Goal: Check status: Check status

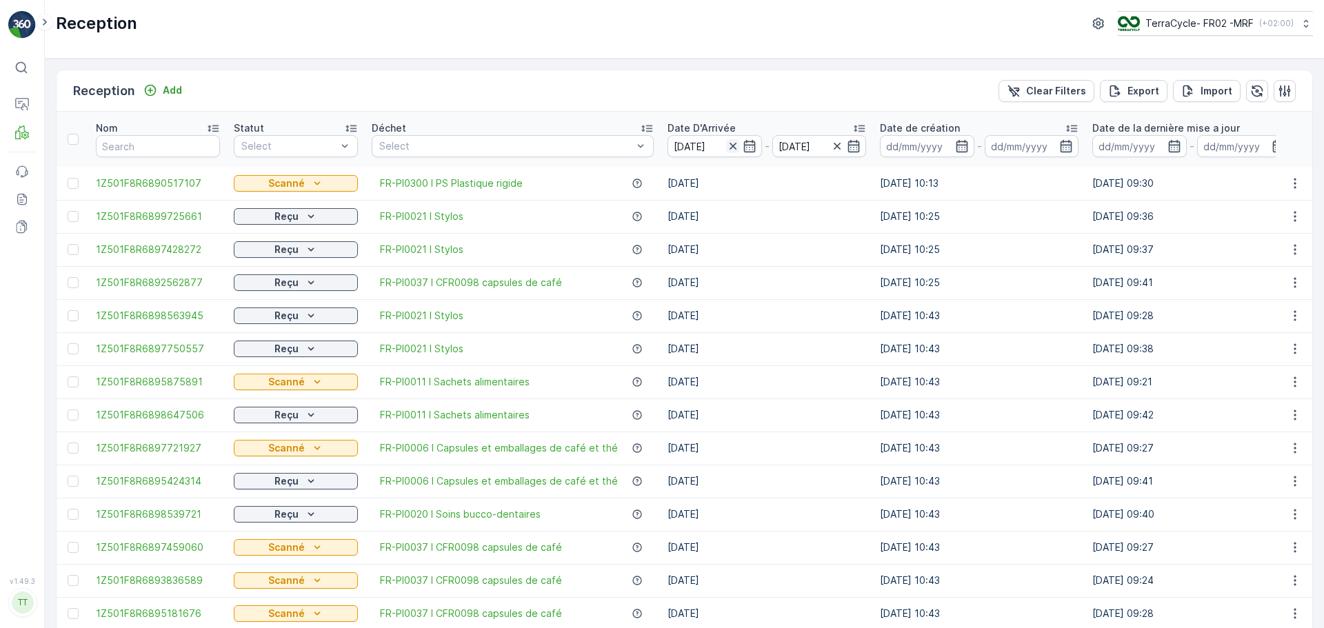
click at [728, 149] on icon "button" at bounding box center [733, 146] width 14 height 14
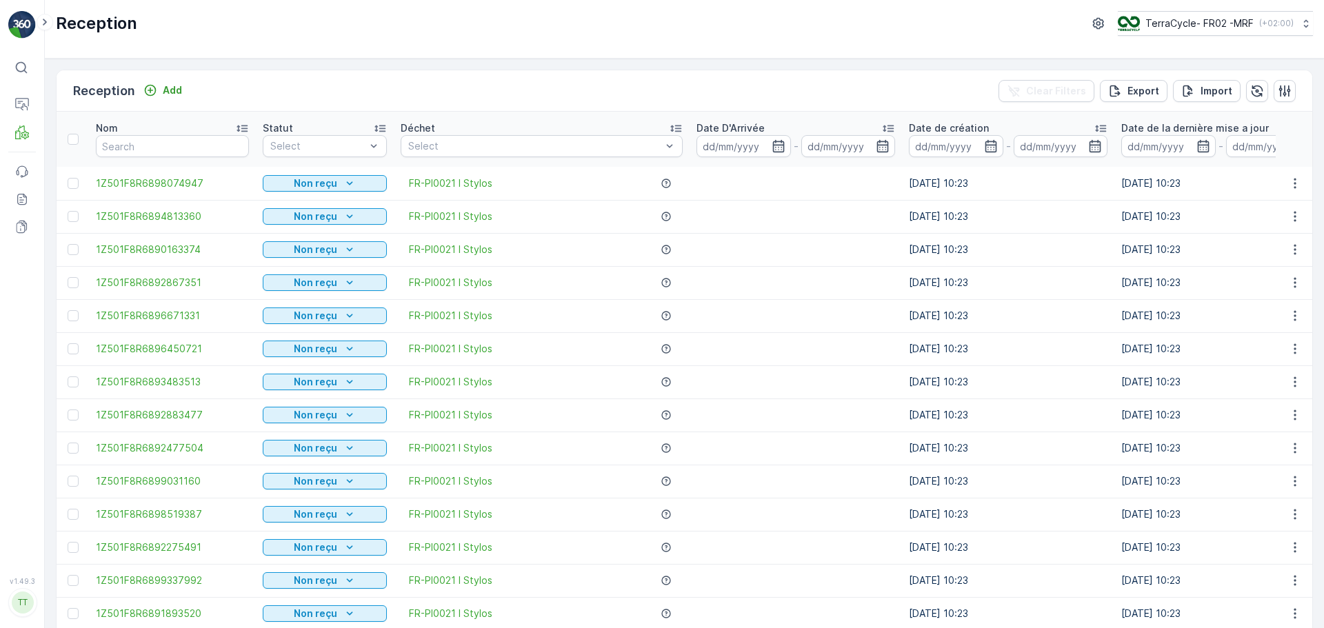
click at [168, 151] on input "text" at bounding box center [172, 146] width 153 height 22
click at [128, 147] on input "text" at bounding box center [172, 146] width 153 height 22
type input "9767"
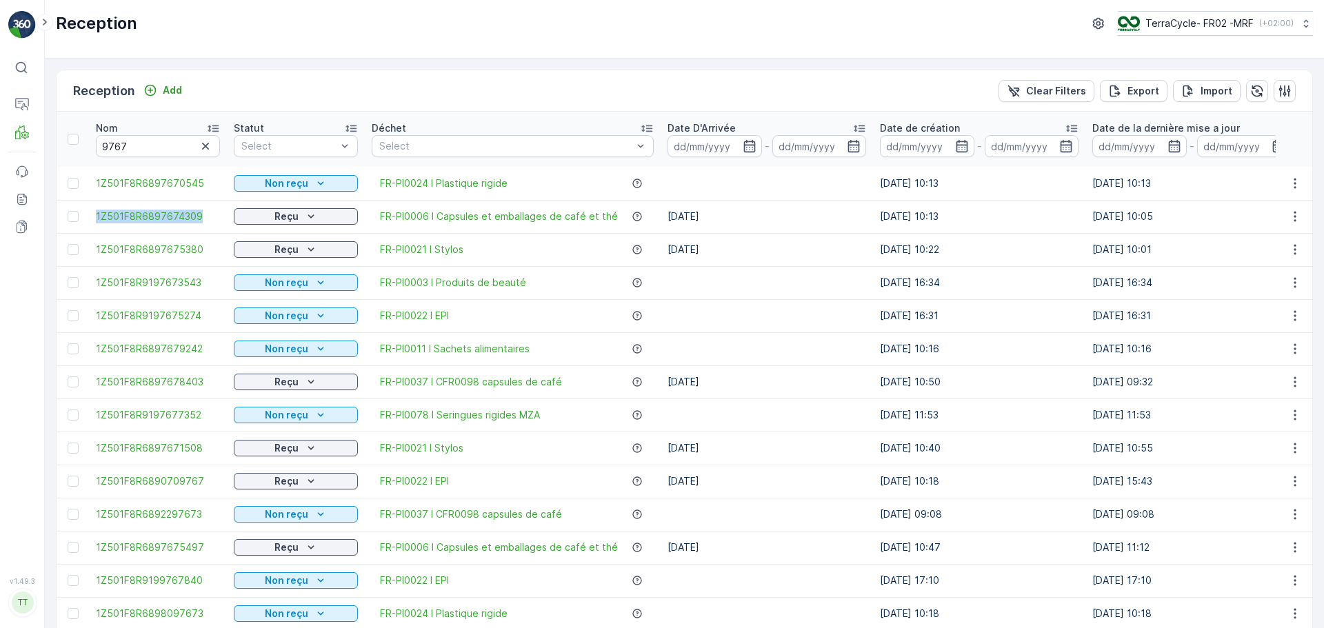
drag, startPoint x: 92, startPoint y: 219, endPoint x: 223, endPoint y: 228, distance: 131.4
click at [223, 228] on td "1Z501F8R6897674309" at bounding box center [158, 216] width 138 height 33
copy span "1Z501F8R6897674309"
click at [203, 137] on input "9767" at bounding box center [158, 146] width 124 height 22
click at [201, 148] on icon "button" at bounding box center [206, 146] width 14 height 14
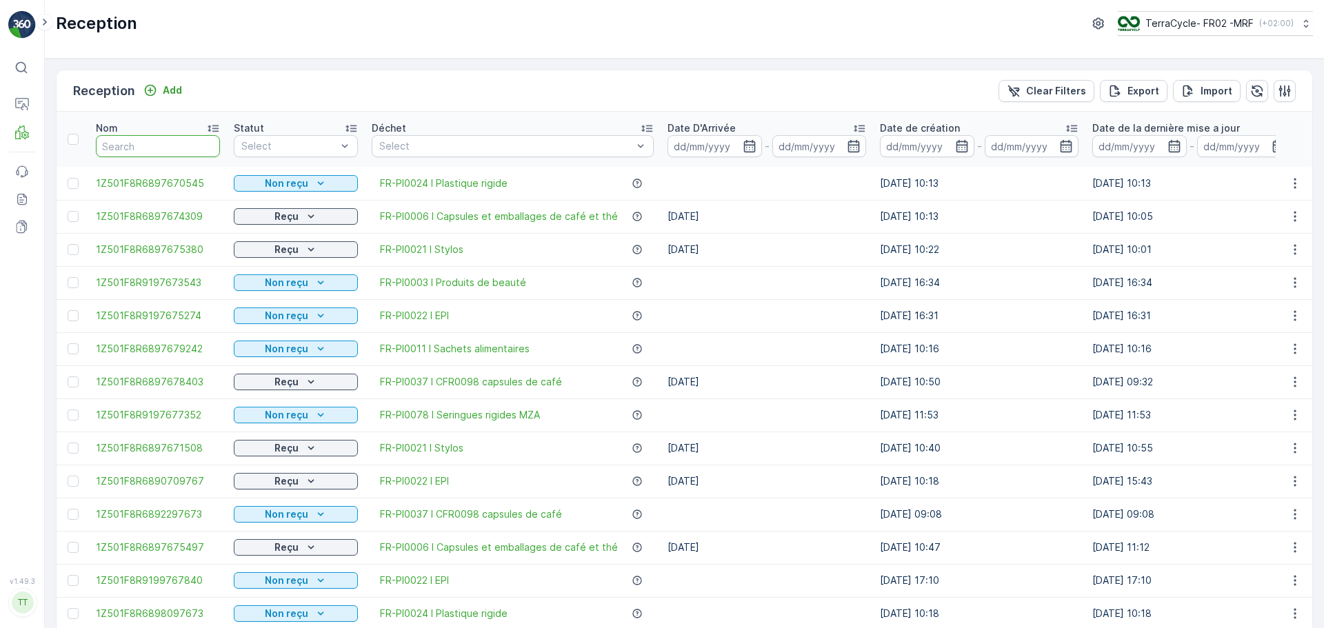
click at [152, 146] on input "text" at bounding box center [158, 146] width 124 height 22
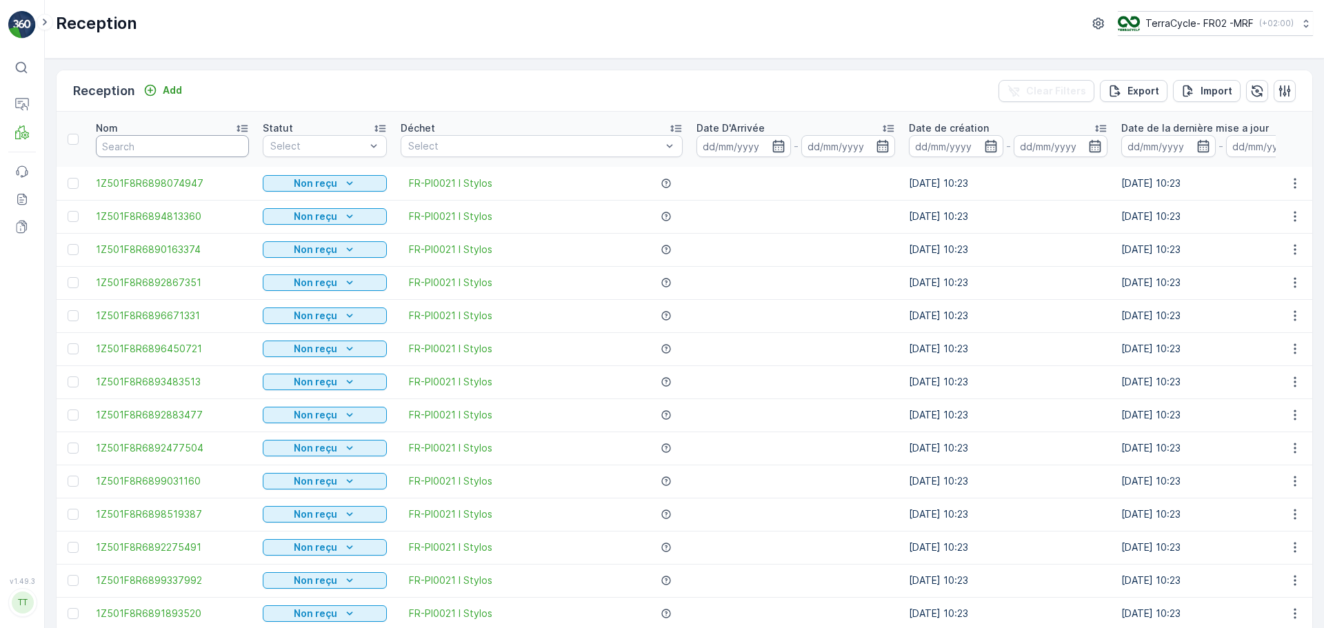
click at [152, 146] on input "text" at bounding box center [172, 146] width 153 height 22
type input "9996"
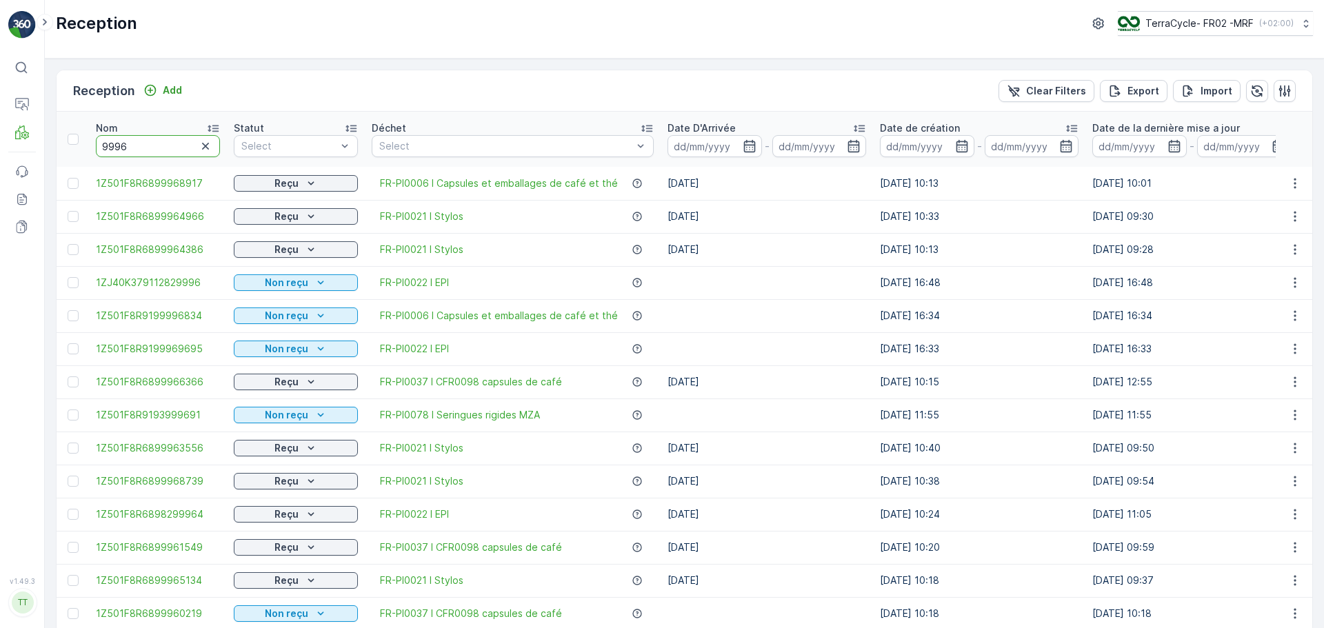
click at [152, 146] on input "9996" at bounding box center [158, 146] width 124 height 22
type input "99968917"
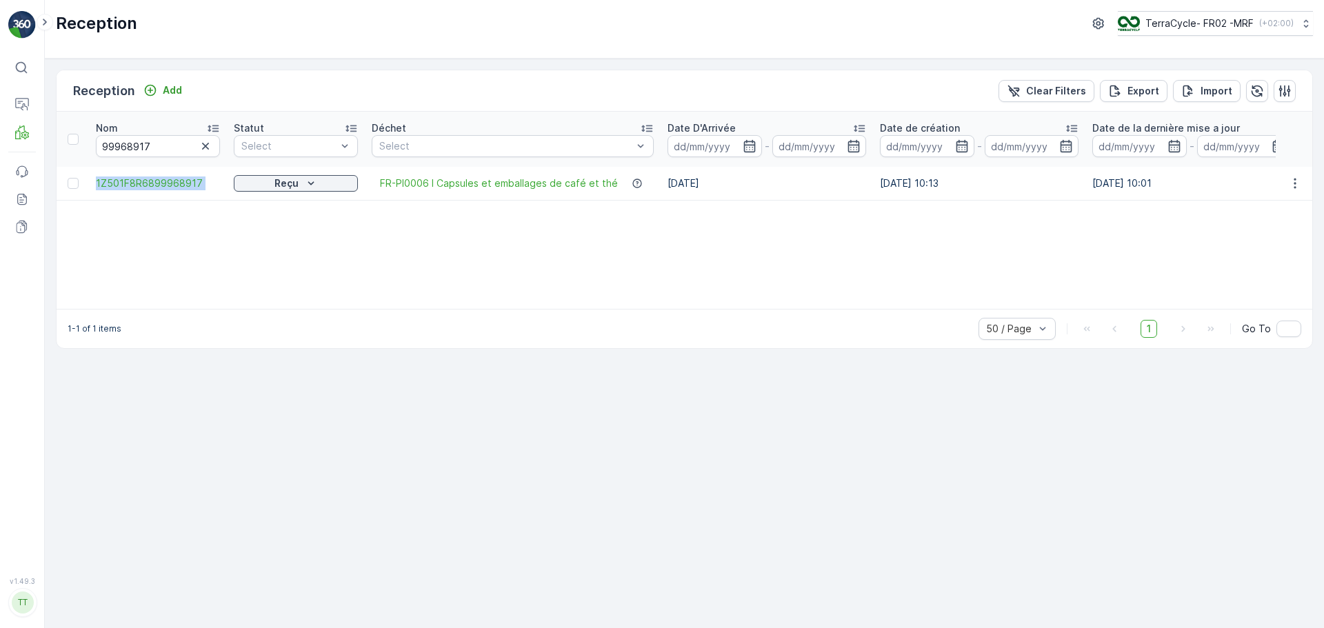
drag, startPoint x: 86, startPoint y: 178, endPoint x: 231, endPoint y: 179, distance: 144.8
click at [231, 179] on tr "1Z501F8R6899968917 Reçu FR-PI0006 I Capsules et emballages de café et thé [DATE…" at bounding box center [1248, 183] width 2382 height 33
copy span "1Z501F8R6899968917"
click at [210, 141] on icon "button" at bounding box center [206, 146] width 14 height 14
click at [131, 149] on input "text" at bounding box center [158, 146] width 124 height 22
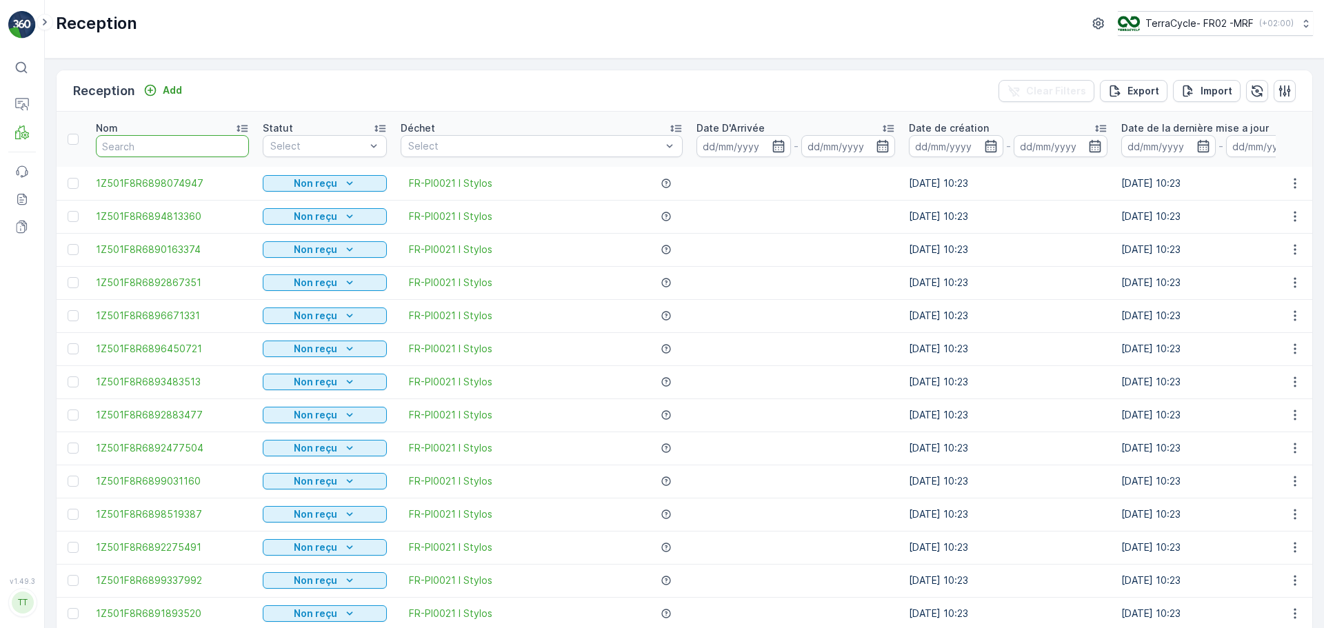
click at [133, 149] on input "text" at bounding box center [172, 146] width 153 height 22
type input "961031"
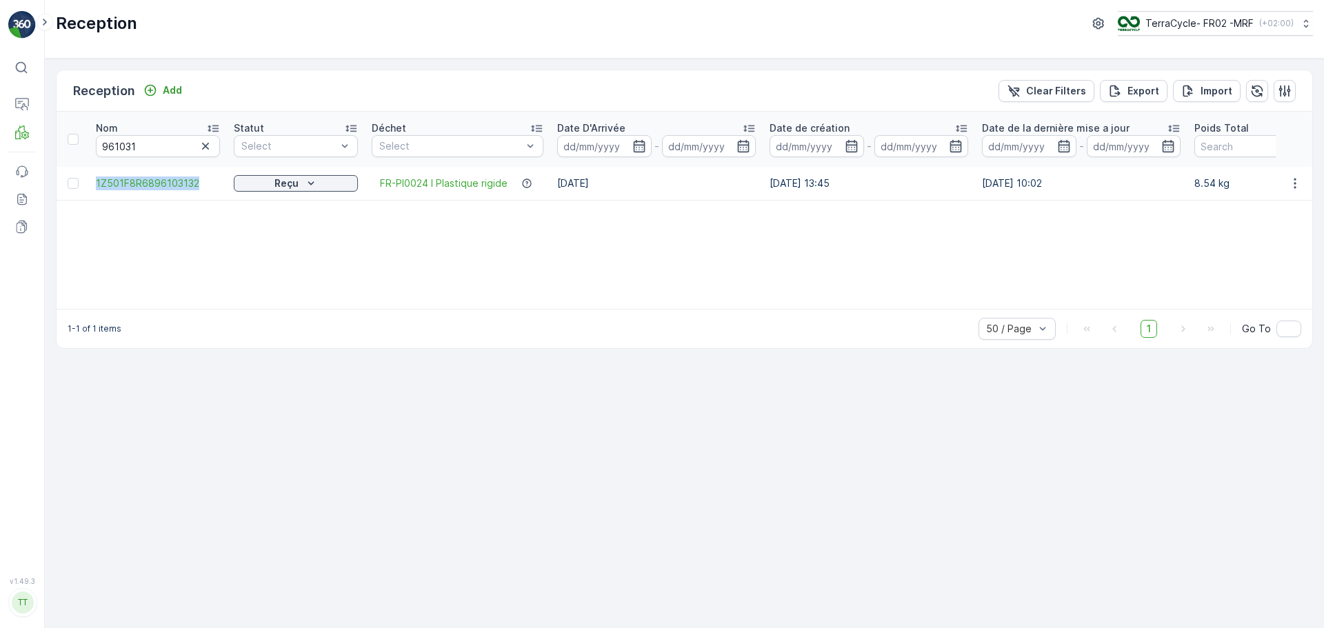
drag, startPoint x: 91, startPoint y: 183, endPoint x: 220, endPoint y: 188, distance: 129.0
click at [220, 188] on td "1Z501F8R6896103132" at bounding box center [158, 183] width 138 height 33
copy span "1Z501F8R6896103132"
click at [203, 142] on icon "button" at bounding box center [206, 146] width 14 height 14
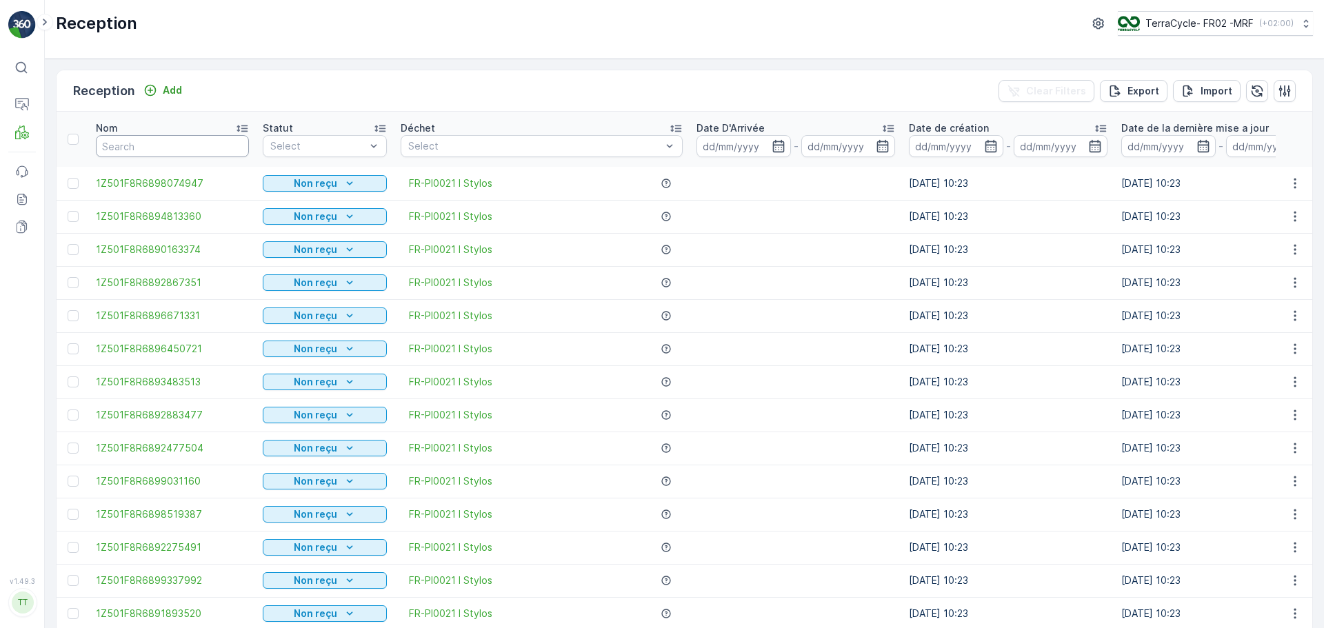
click at [148, 143] on input "text" at bounding box center [172, 146] width 153 height 22
type input "97"
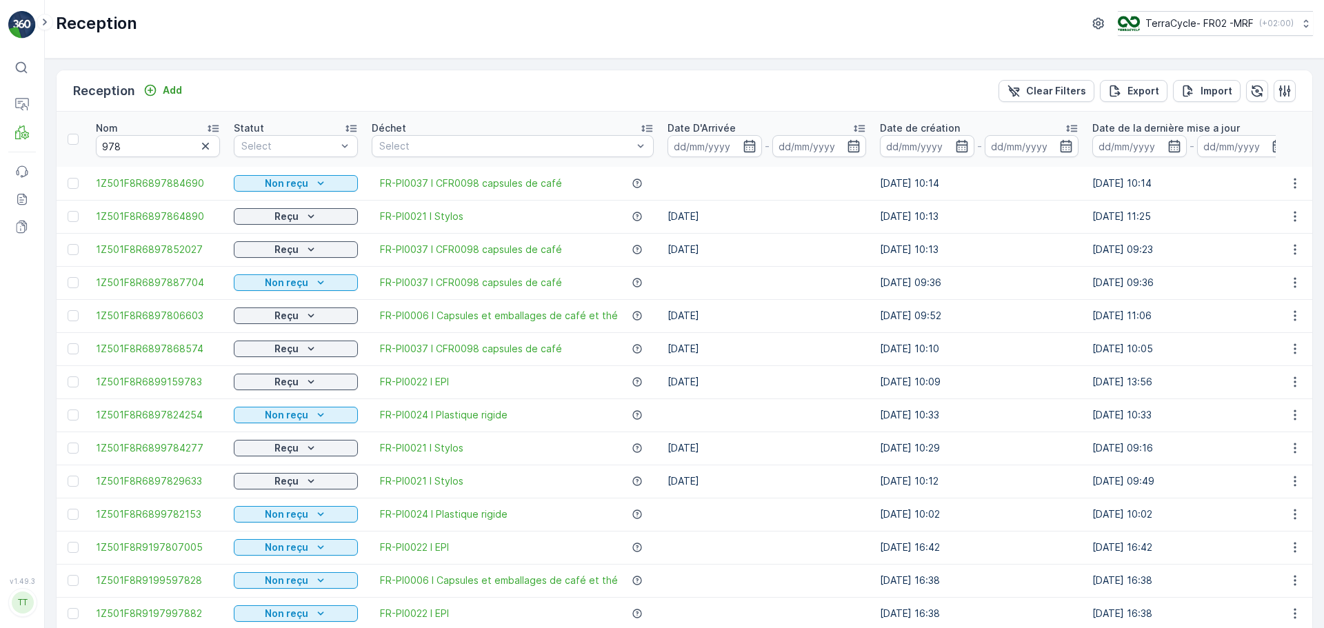
click at [148, 143] on input "978" at bounding box center [158, 146] width 124 height 22
type input "978553"
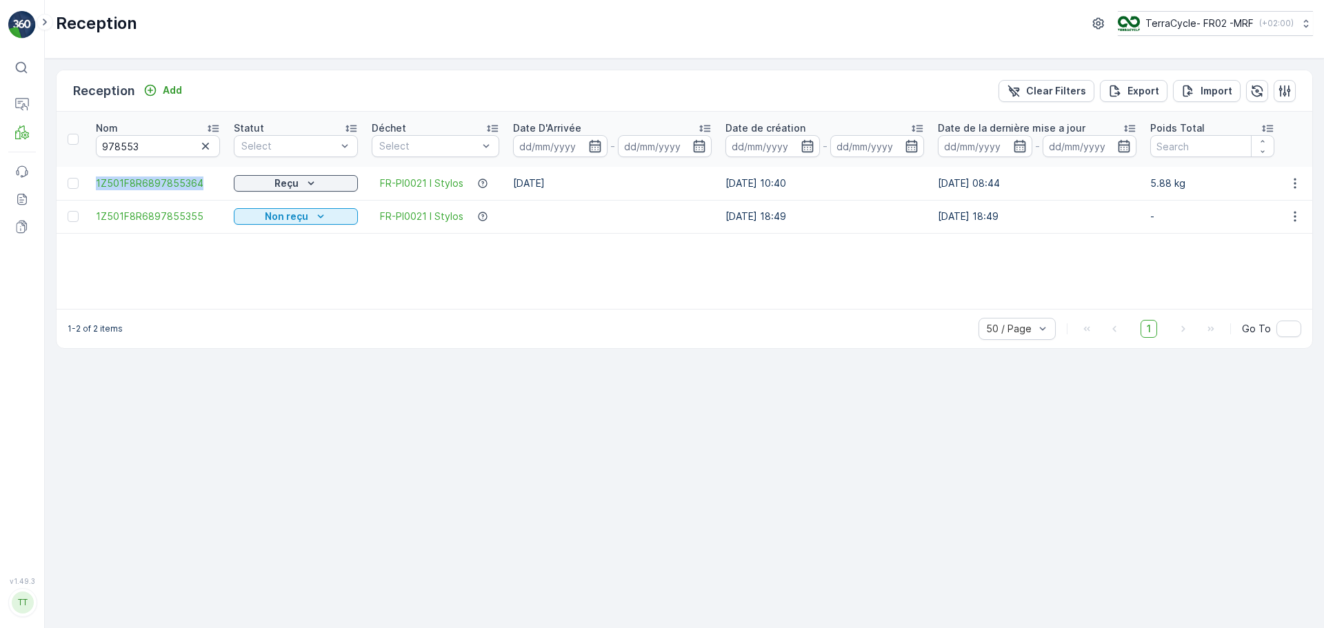
drag, startPoint x: 90, startPoint y: 182, endPoint x: 200, endPoint y: 190, distance: 110.7
click at [200, 190] on td "1Z501F8R6897855364" at bounding box center [158, 183] width 138 height 33
copy span "1Z501F8R6897855364"
click at [210, 143] on icon "button" at bounding box center [206, 146] width 14 height 14
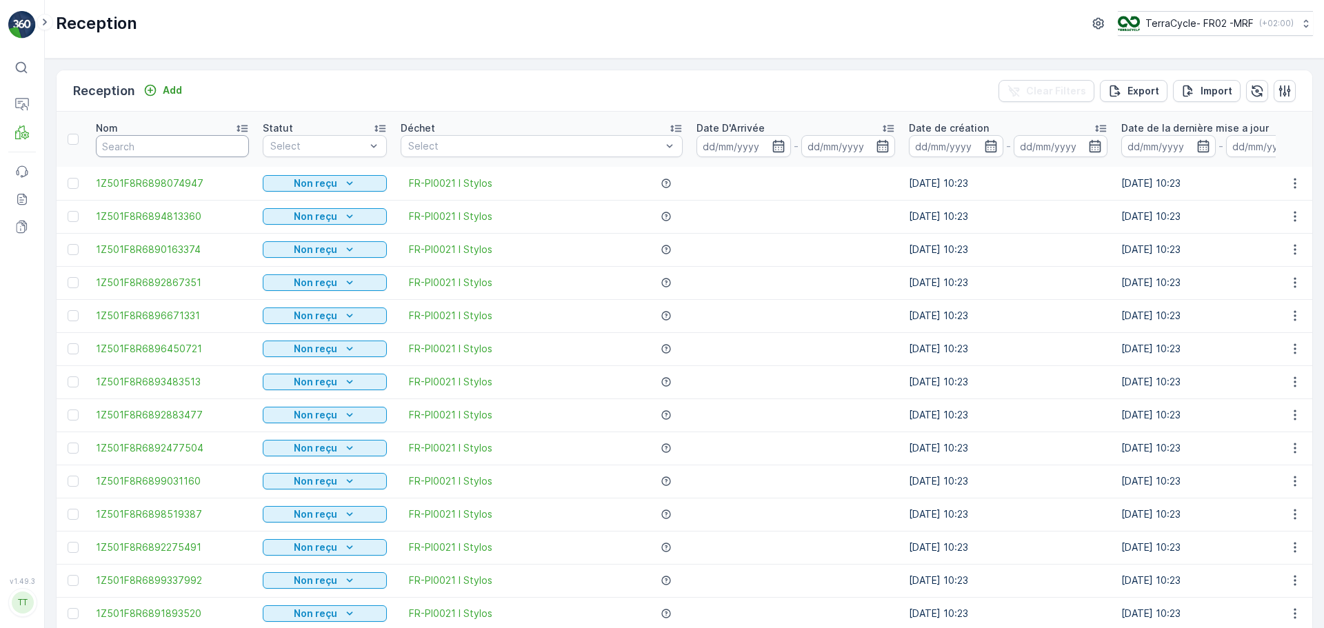
click at [137, 150] on input "text" at bounding box center [172, 146] width 153 height 22
type input "9"
click at [137, 150] on input "9" at bounding box center [172, 146] width 153 height 22
type input "926774"
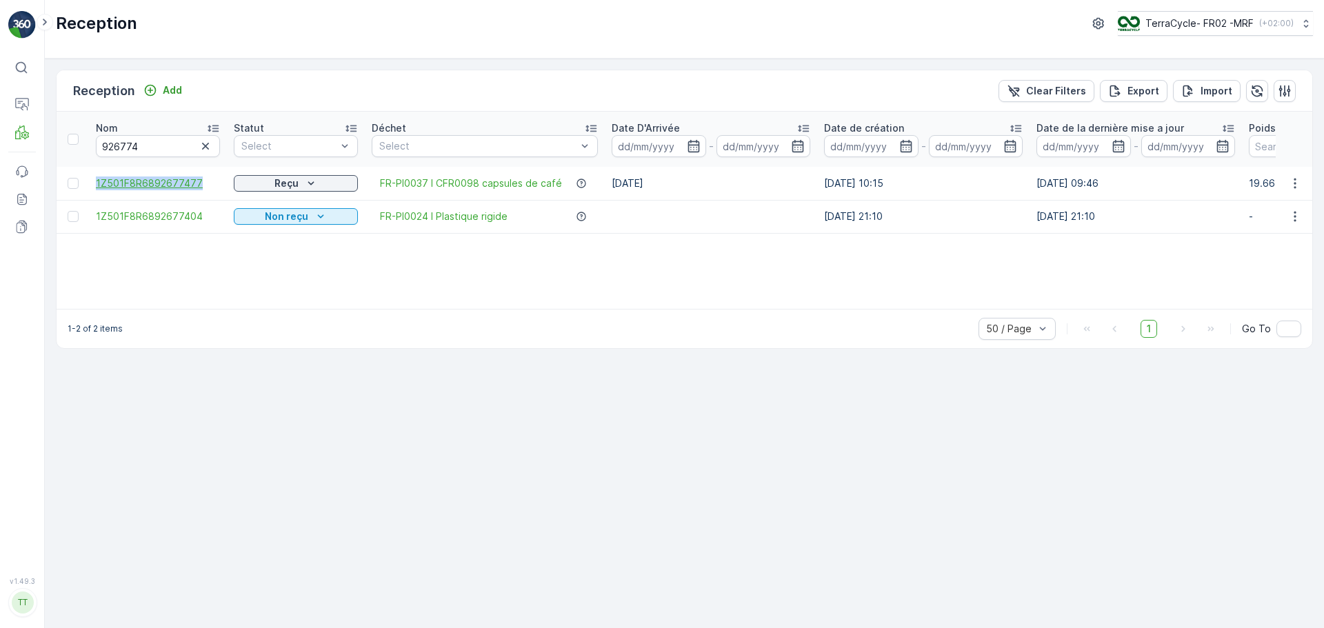
drag, startPoint x: 90, startPoint y: 183, endPoint x: 219, endPoint y: 177, distance: 129.1
click at [219, 177] on td "1Z501F8R6892677477" at bounding box center [158, 183] width 138 height 33
copy span "1Z501F8R6892677477"
click at [197, 150] on button "button" at bounding box center [205, 146] width 17 height 17
click at [152, 151] on input "text" at bounding box center [158, 146] width 124 height 22
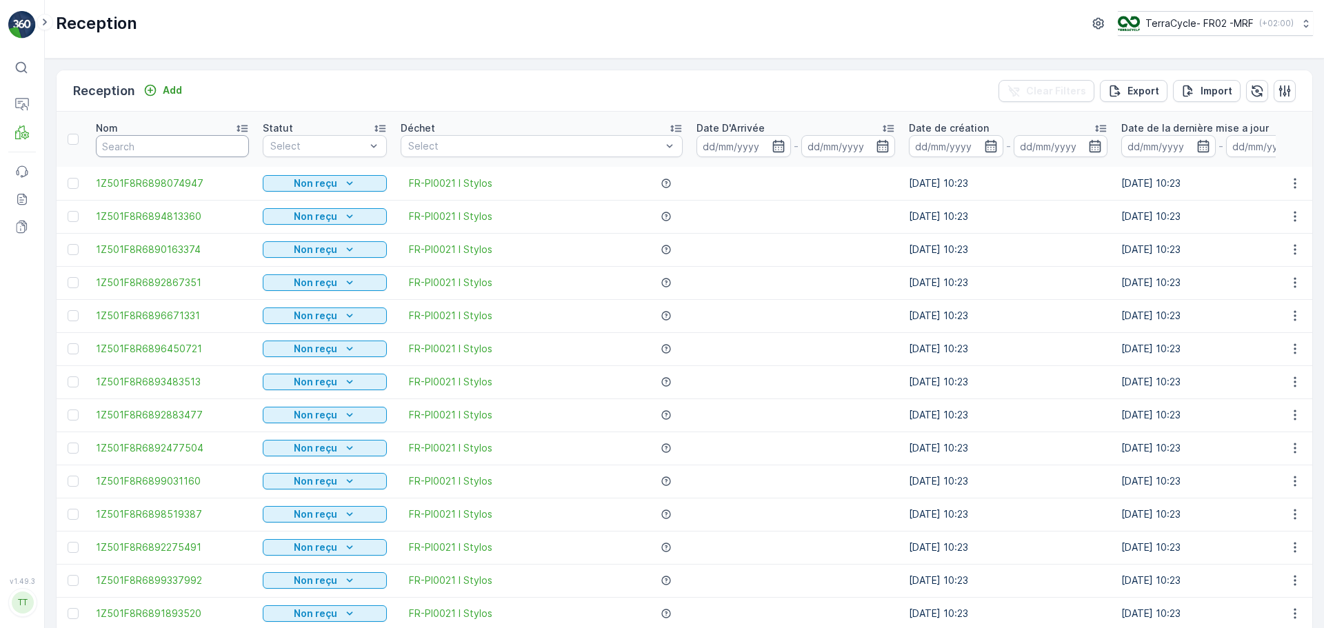
click at [152, 151] on input "text" at bounding box center [172, 146] width 153 height 22
type input "926874"
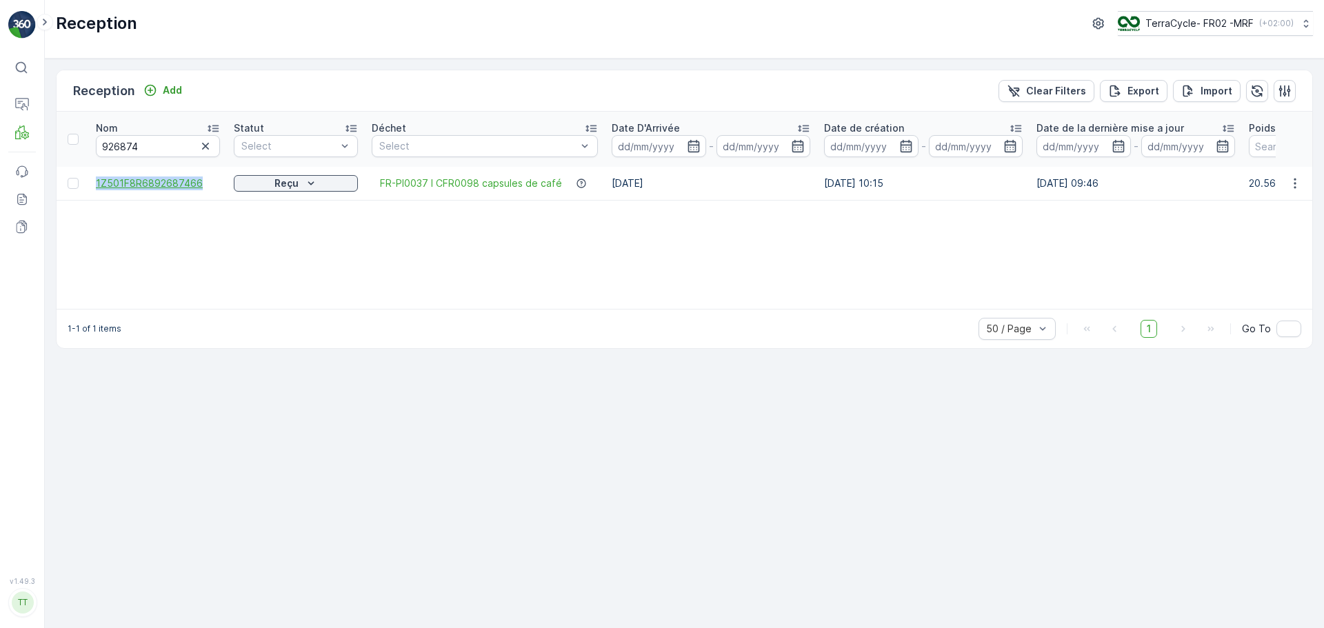
drag, startPoint x: 88, startPoint y: 182, endPoint x: 209, endPoint y: 188, distance: 120.8
click at [209, 188] on tr "1Z501F8R6892687466 Reçu FR-PI0037 I CFR0098 capsules de café [DATE] [DATE] 10:1…" at bounding box center [1220, 183] width 2326 height 33
copy span "1Z501F8R6892687466"
click at [205, 140] on icon "button" at bounding box center [206, 146] width 14 height 14
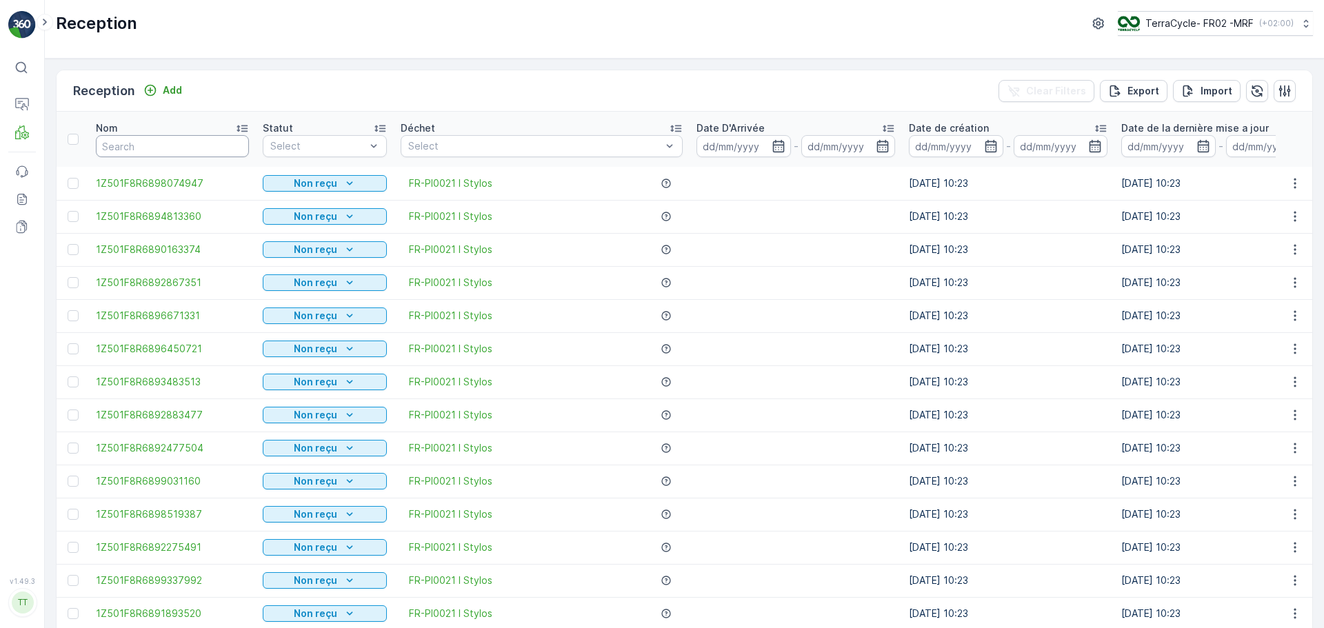
click at [145, 152] on input "text" at bounding box center [172, 146] width 153 height 22
type input "922724"
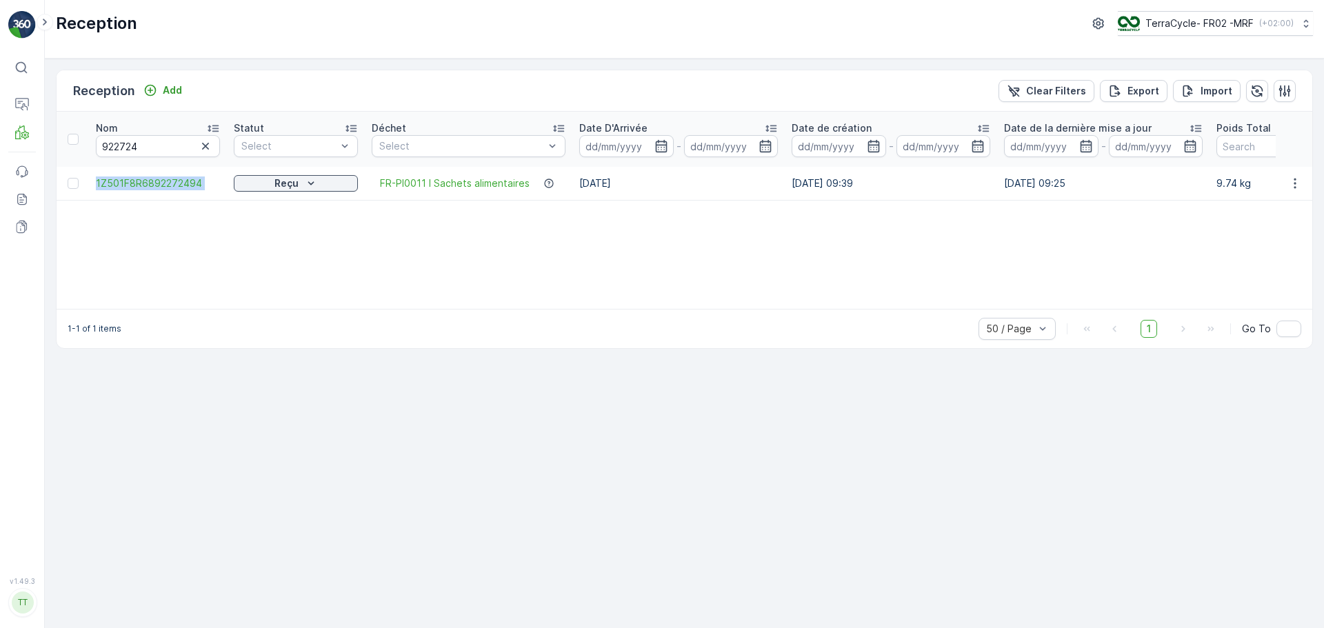
drag, startPoint x: 94, startPoint y: 183, endPoint x: 233, endPoint y: 188, distance: 139.4
click at [233, 188] on tr "1Z501F8R6892272494 Reçu FR-PI0011 I Sachets alimentaires [DATE] [DATE] 09:39 [D…" at bounding box center [1204, 183] width 2294 height 33
copy span "1Z501F8R6892272494"
click at [210, 145] on icon "button" at bounding box center [206, 146] width 14 height 14
click at [121, 147] on input "text" at bounding box center [158, 146] width 124 height 22
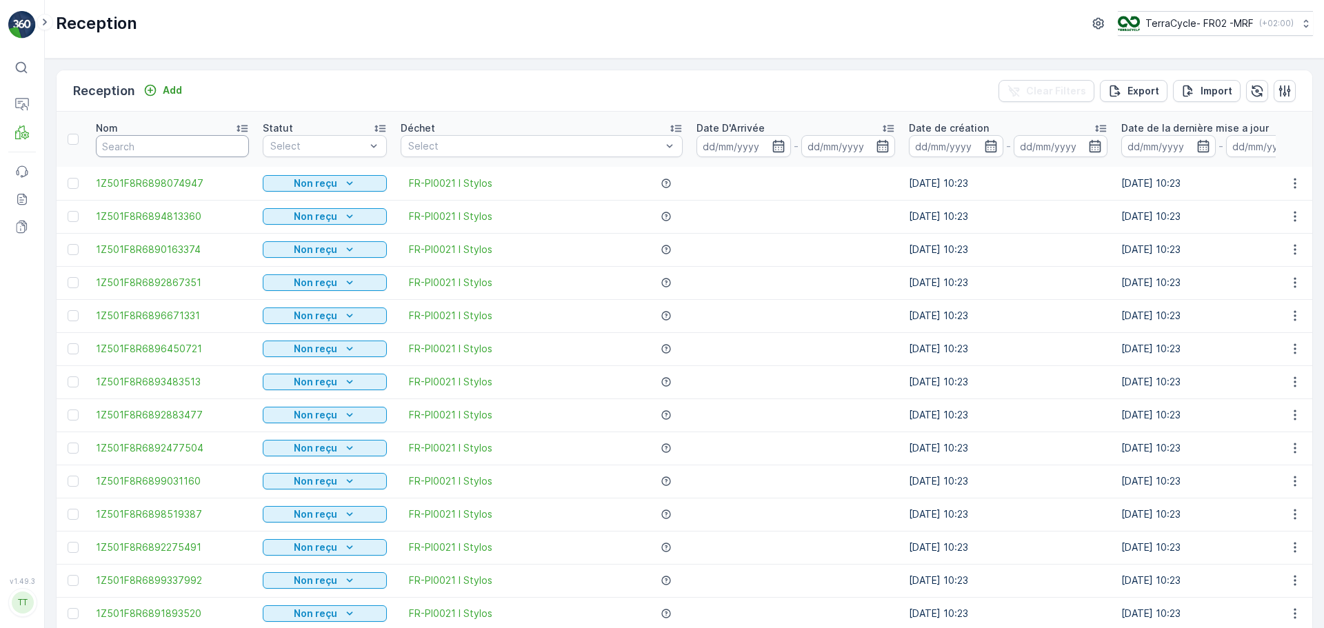
click at [121, 148] on input "text" at bounding box center [172, 146] width 153 height 22
type input "941440"
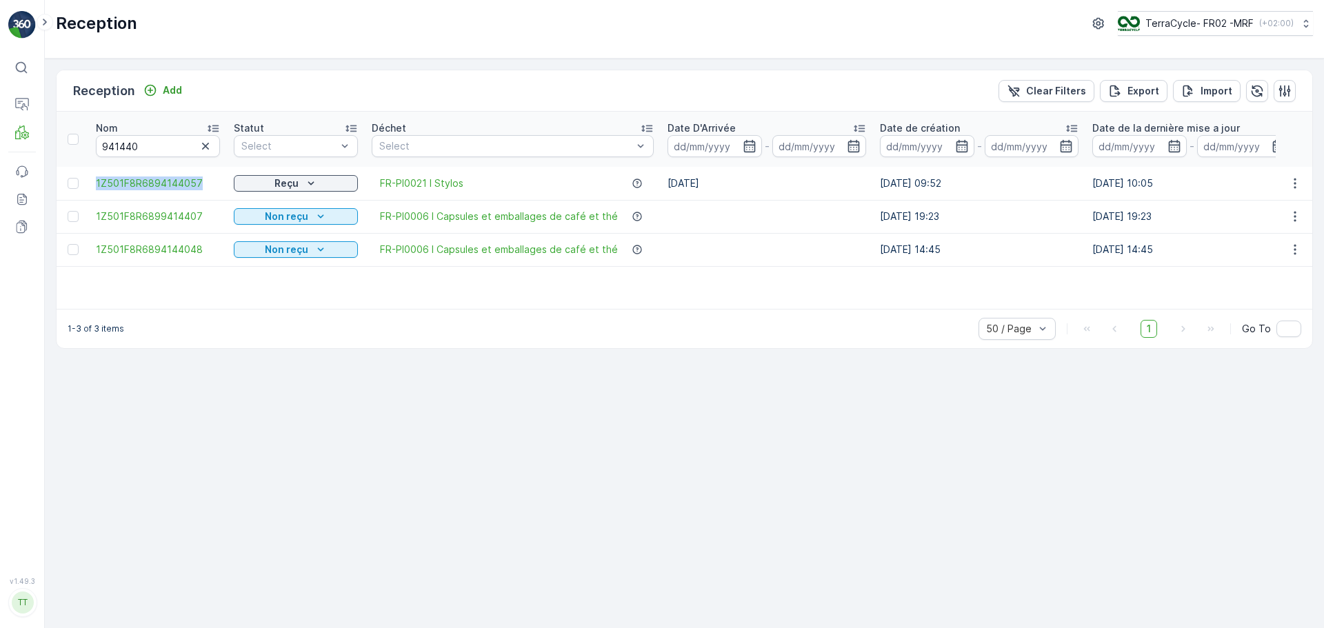
drag, startPoint x: 88, startPoint y: 182, endPoint x: 214, endPoint y: 194, distance: 126.1
click at [214, 194] on tr "1Z501F8R6894144057 Reçu FR-PI0021 I Stylos [DATE] [DATE] 09:52 [DATE] 10:05 11.…" at bounding box center [1248, 183] width 2382 height 33
copy span "1Z501F8R6894144057"
click at [205, 147] on icon "button" at bounding box center [205, 146] width 7 height 7
click at [137, 152] on input "text" at bounding box center [158, 146] width 124 height 22
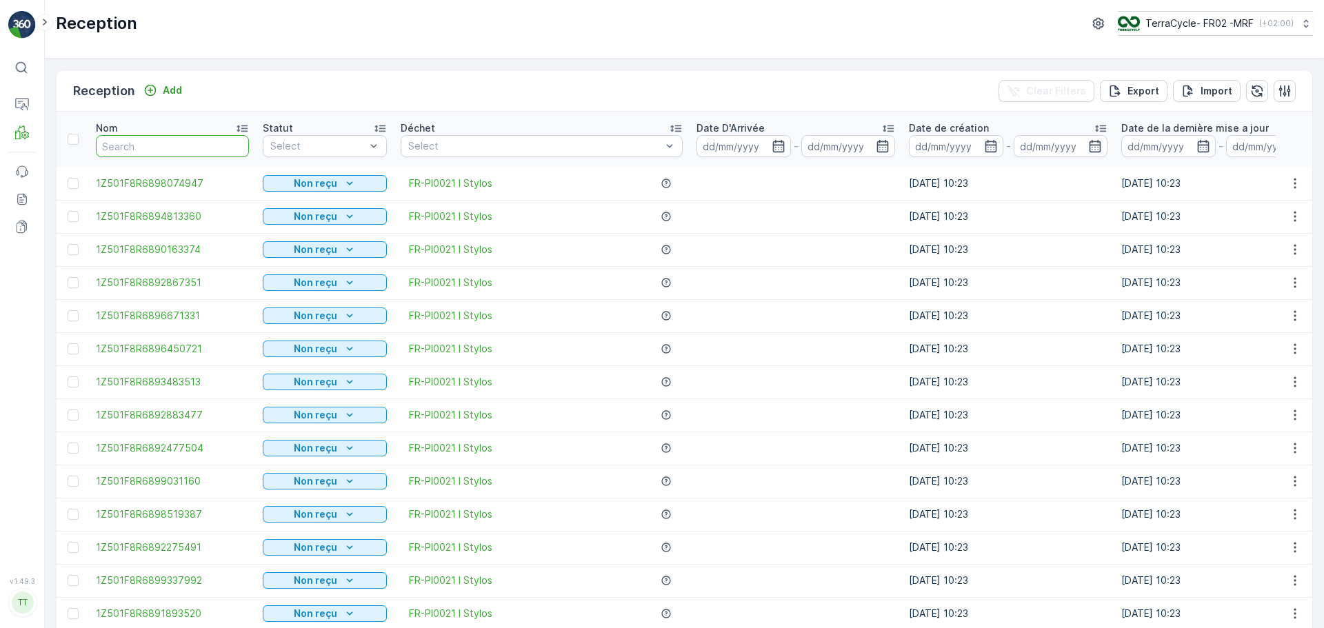
click at [148, 151] on input "text" at bounding box center [172, 146] width 153 height 22
type input "936714"
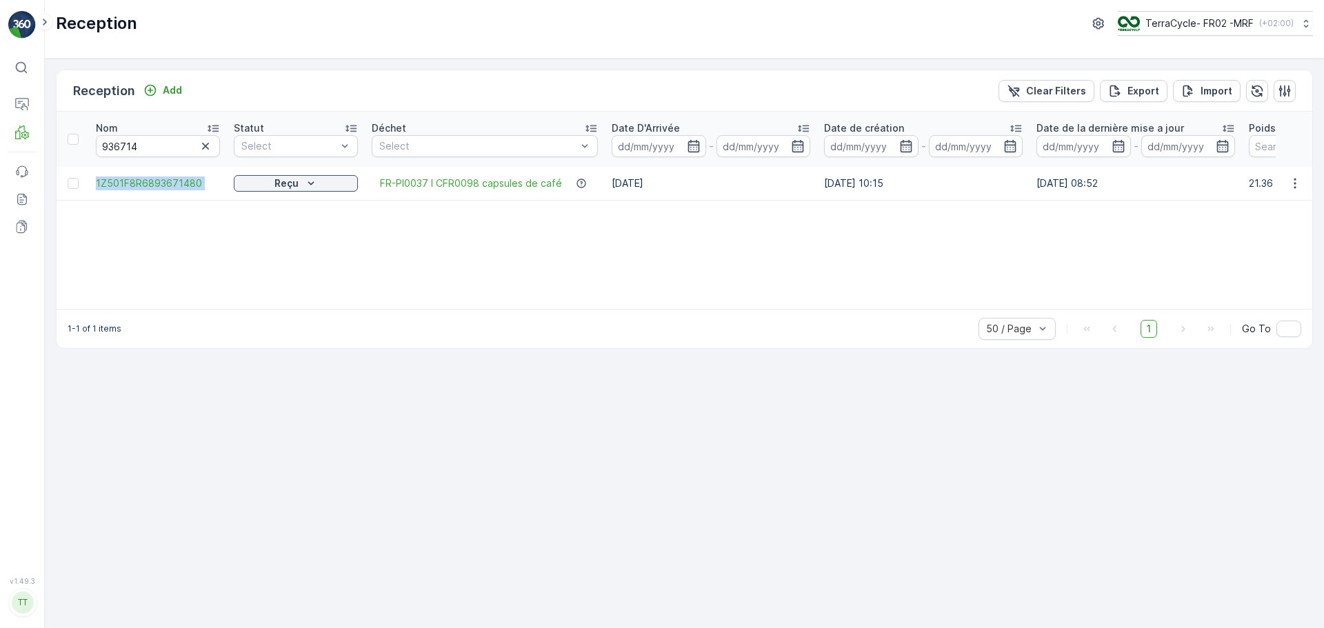
drag, startPoint x: 84, startPoint y: 181, endPoint x: 232, endPoint y: 195, distance: 148.3
click at [232, 195] on tr "1Z501F8R6893671480 Reçu FR-PI0037 I CFR0098 capsules de café [DATE] [DATE] 10:1…" at bounding box center [1220, 183] width 2326 height 33
copy span "1Z501F8R6893671480"
click at [208, 150] on icon "button" at bounding box center [206, 146] width 14 height 14
click at [144, 152] on input "text" at bounding box center [158, 146] width 124 height 22
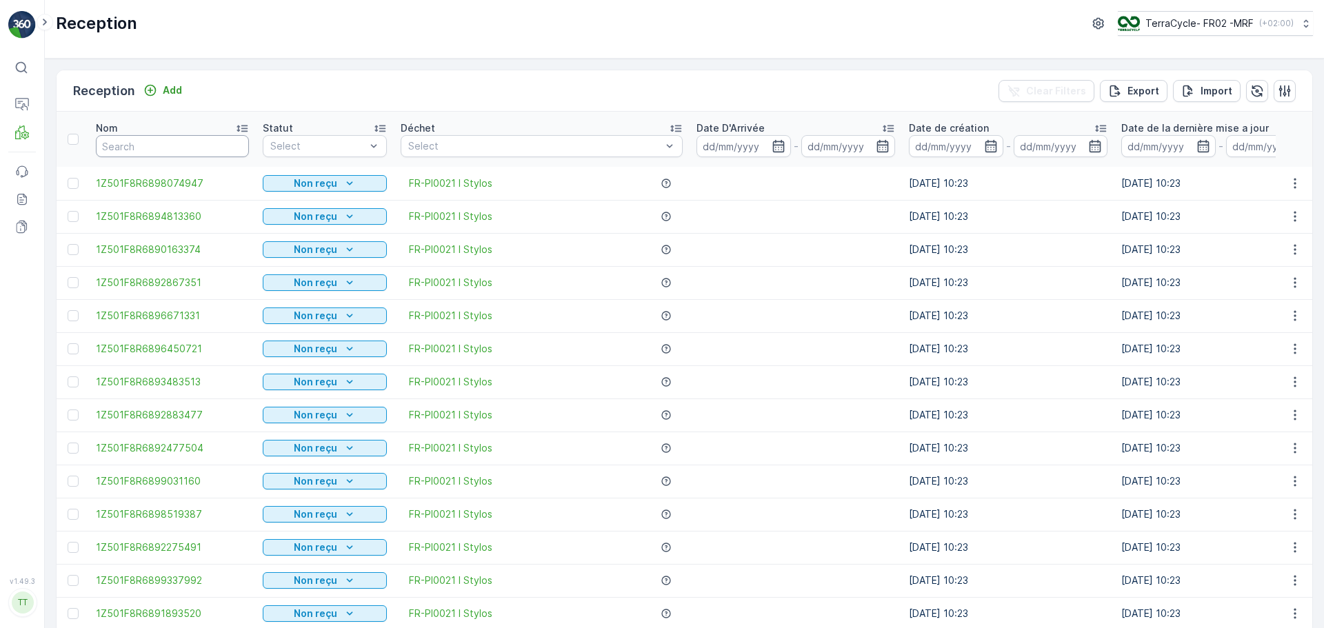
click at [144, 152] on input "text" at bounding box center [172, 146] width 153 height 22
type input "987462"
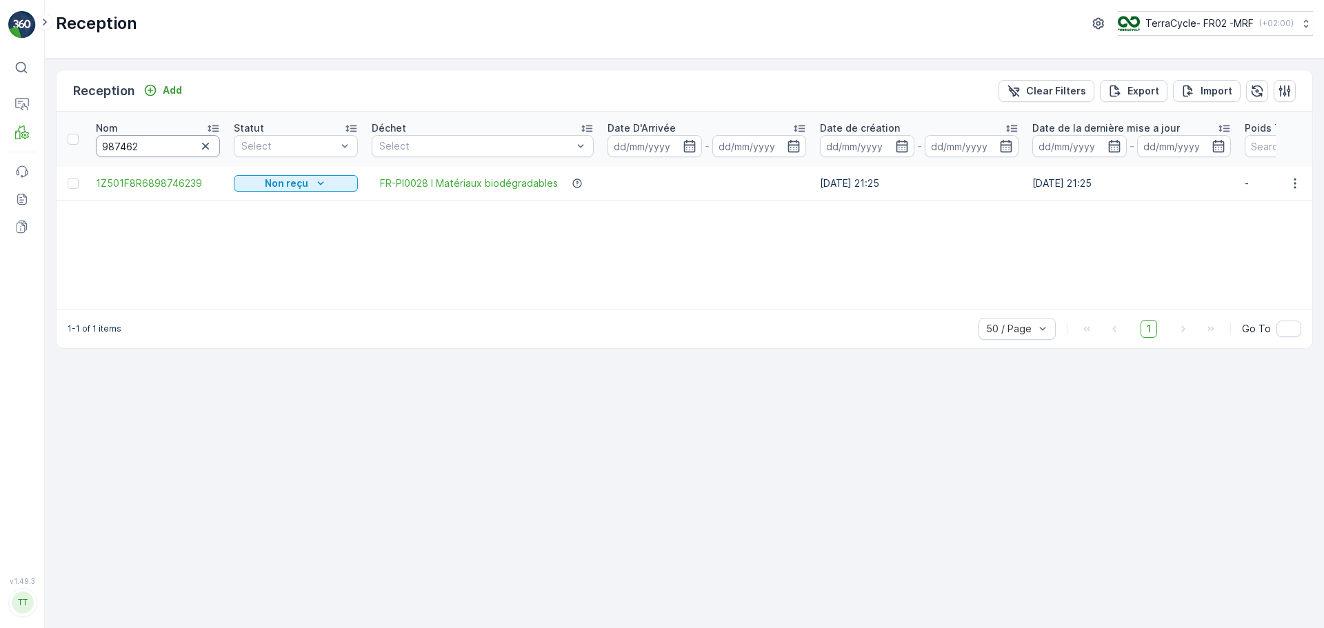
click at [131, 150] on input "987462" at bounding box center [158, 146] width 124 height 22
type input "987452"
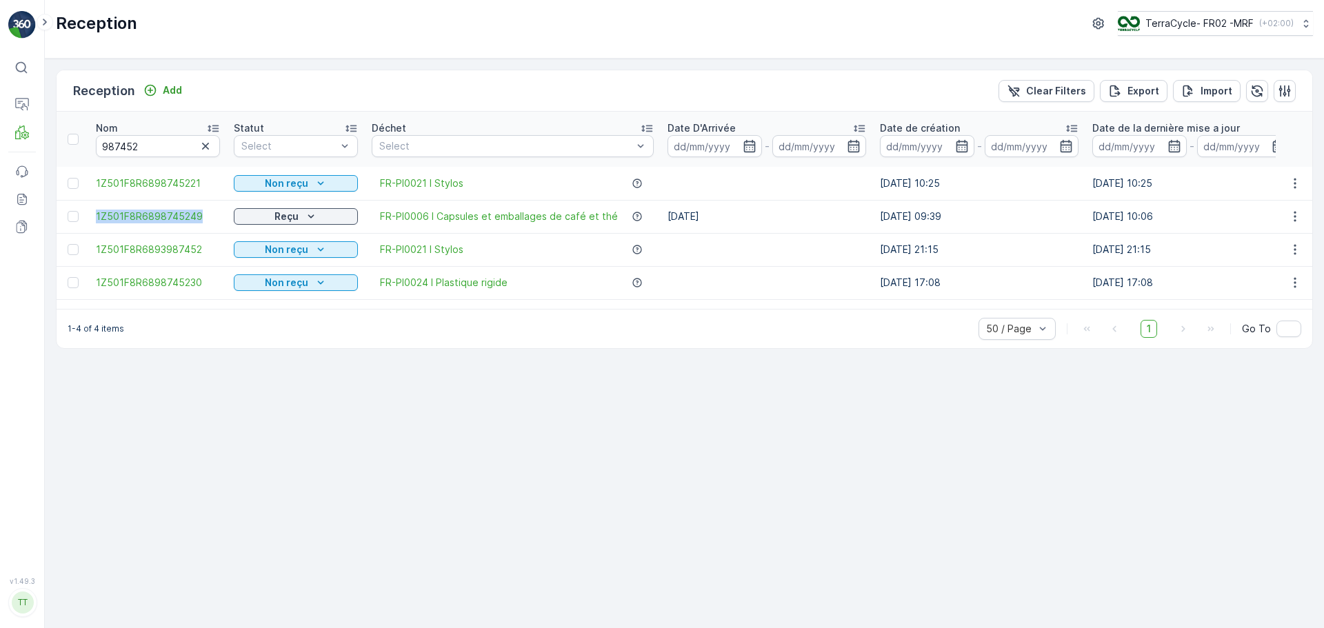
drag, startPoint x: 92, startPoint y: 215, endPoint x: 226, endPoint y: 215, distance: 133.8
click at [226, 215] on td "1Z501F8R6898745249" at bounding box center [158, 216] width 138 height 33
copy span "1Z501F8R6898745249"
click at [203, 140] on icon "button" at bounding box center [206, 146] width 14 height 14
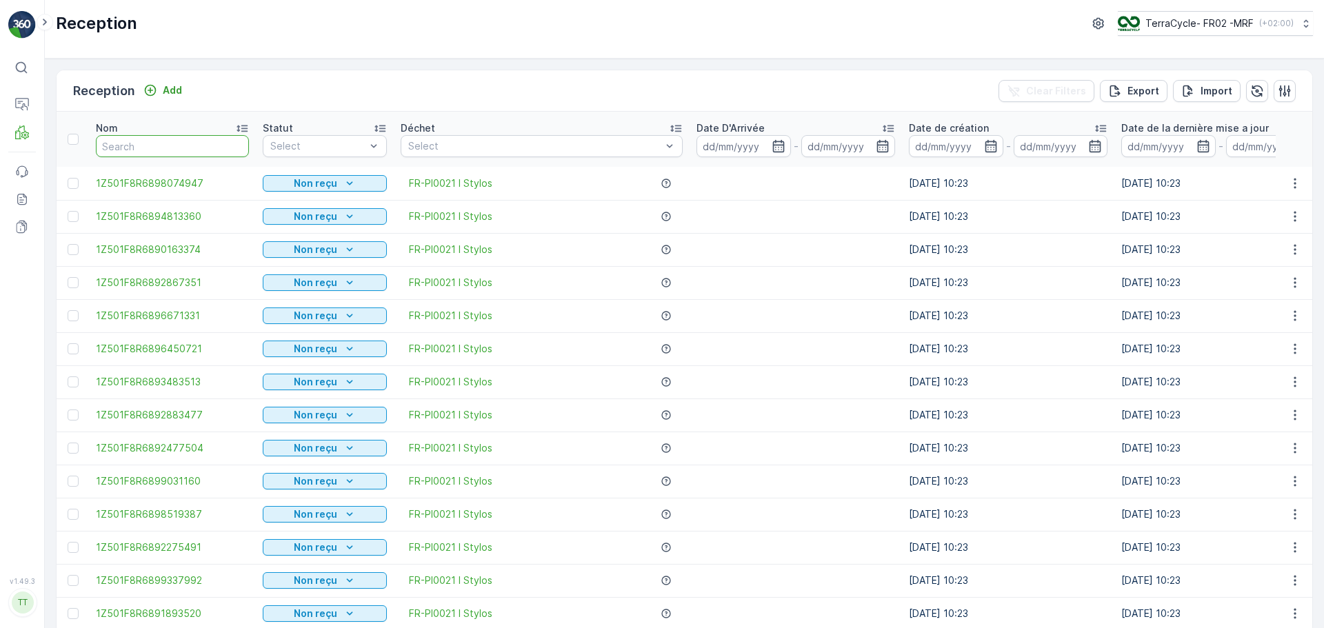
click at [124, 148] on input "text" at bounding box center [172, 146] width 153 height 22
type input "970467"
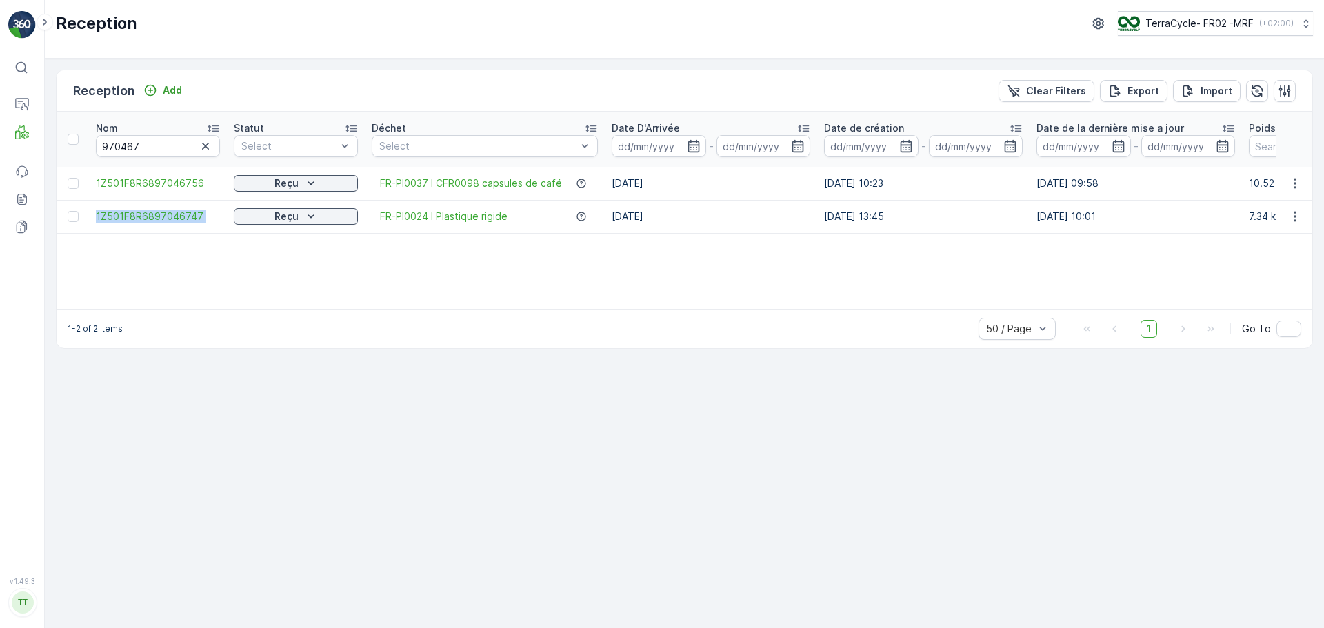
drag, startPoint x: 91, startPoint y: 215, endPoint x: 230, endPoint y: 232, distance: 139.6
click at [230, 232] on tr "1Z501F8R6897046747 Reçu FR-PI0024 I Plastique rigide [DATE] [DATE] 13:45 [DATE]…" at bounding box center [1220, 216] width 2326 height 33
click at [211, 152] on icon "button" at bounding box center [206, 146] width 14 height 14
click at [129, 146] on input "text" at bounding box center [158, 146] width 124 height 22
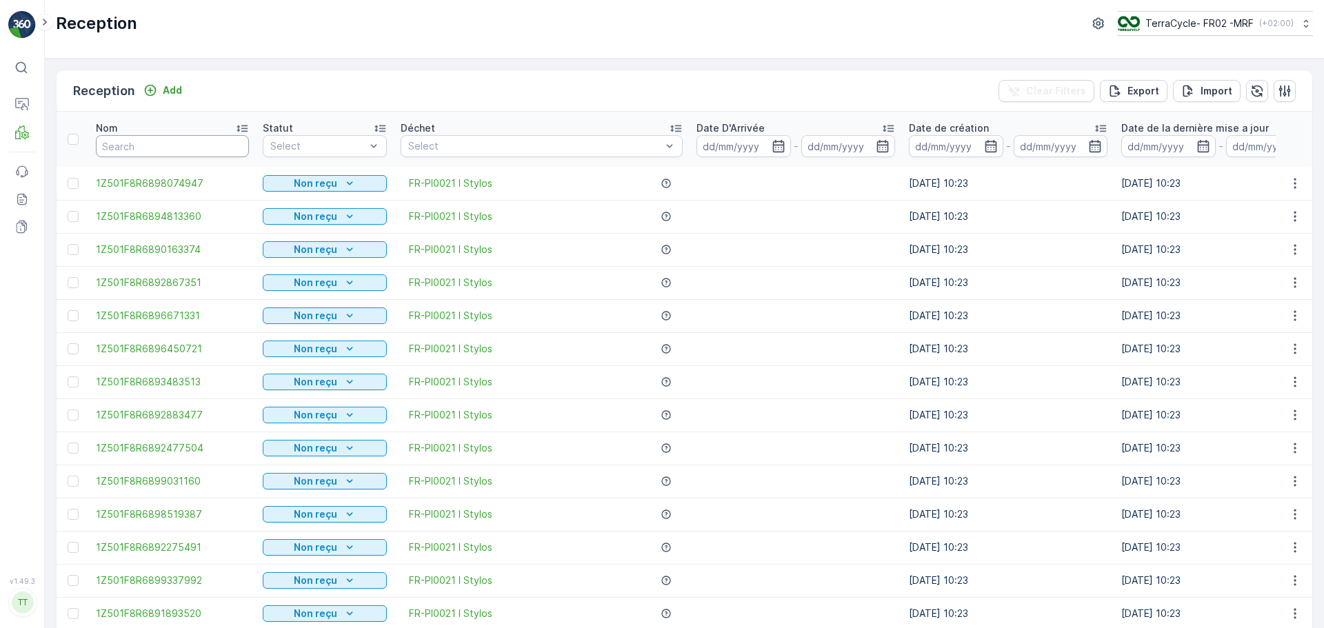
click at [129, 146] on input "text" at bounding box center [172, 146] width 153 height 22
type input "903445"
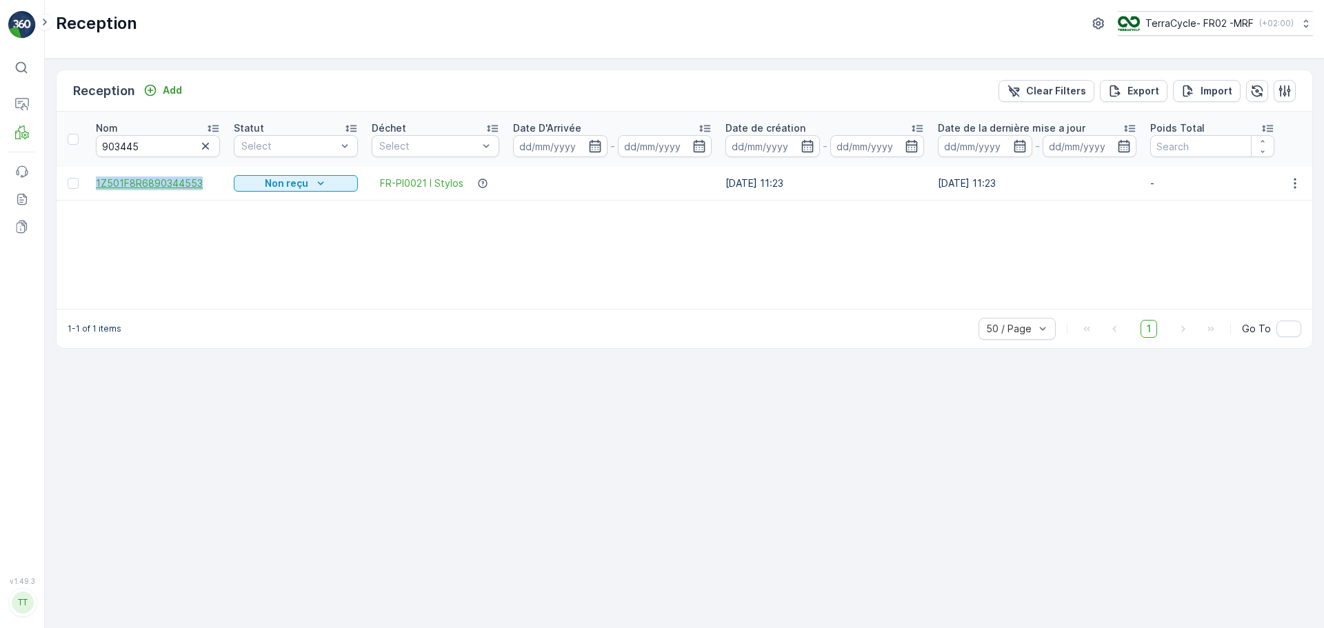
drag, startPoint x: 83, startPoint y: 181, endPoint x: 219, endPoint y: 188, distance: 136.0
click at [219, 188] on tr "1Z501F8R6890344553 Non reçu FR-PI0021 I Stylos [DATE] 11:23 [DATE] 11:23 - - 0 …" at bounding box center [1171, 183] width 2228 height 33
click at [74, 191] on p "Triage" at bounding box center [65, 190] width 30 height 14
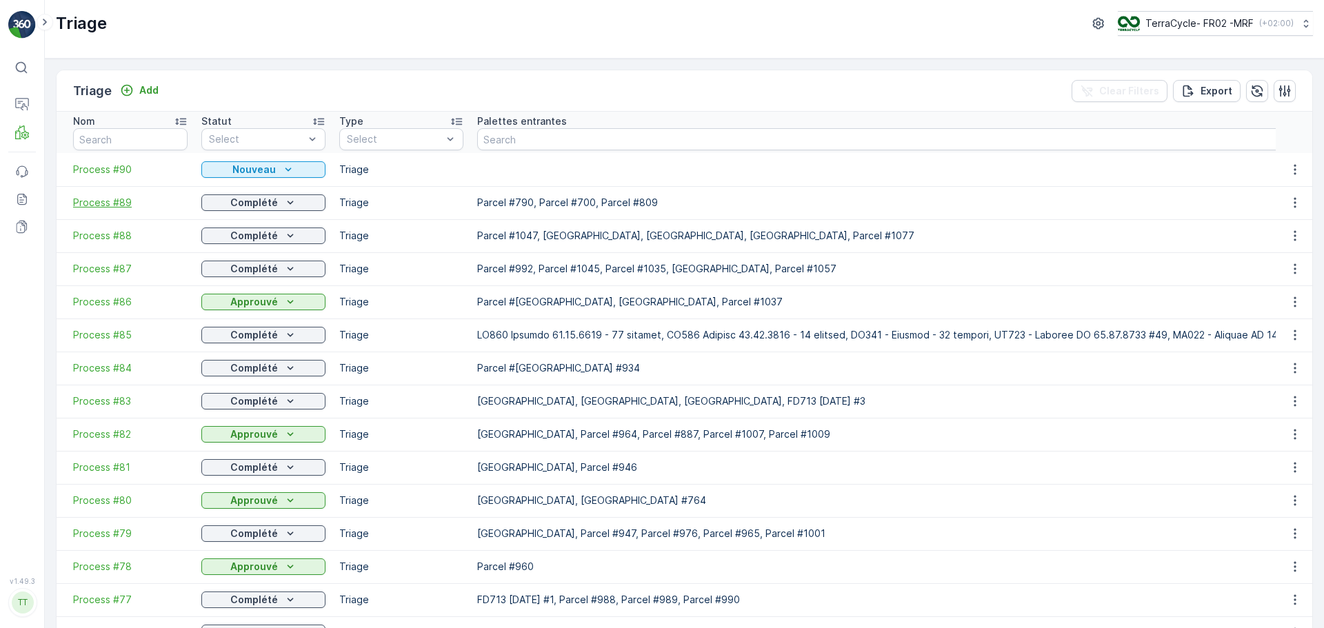
click at [98, 201] on span "Process #89" at bounding box center [130, 203] width 114 height 14
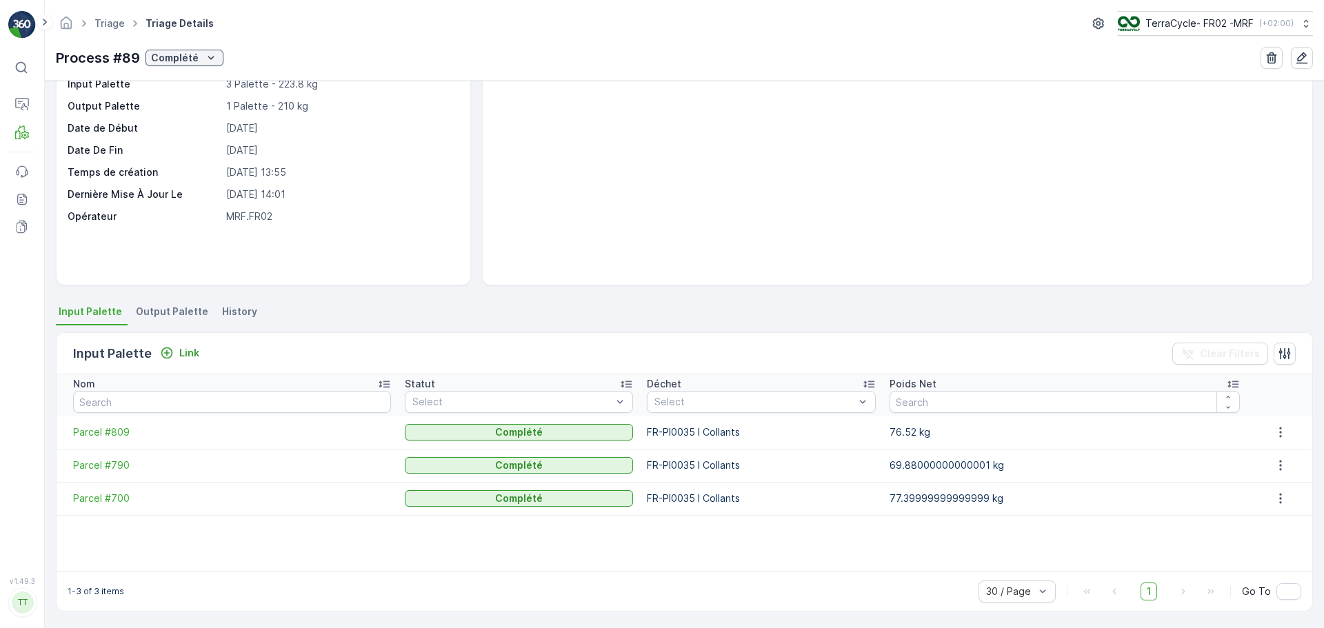
scroll to position [83, 0]
click at [143, 310] on span "Output Palette" at bounding box center [172, 310] width 72 height 14
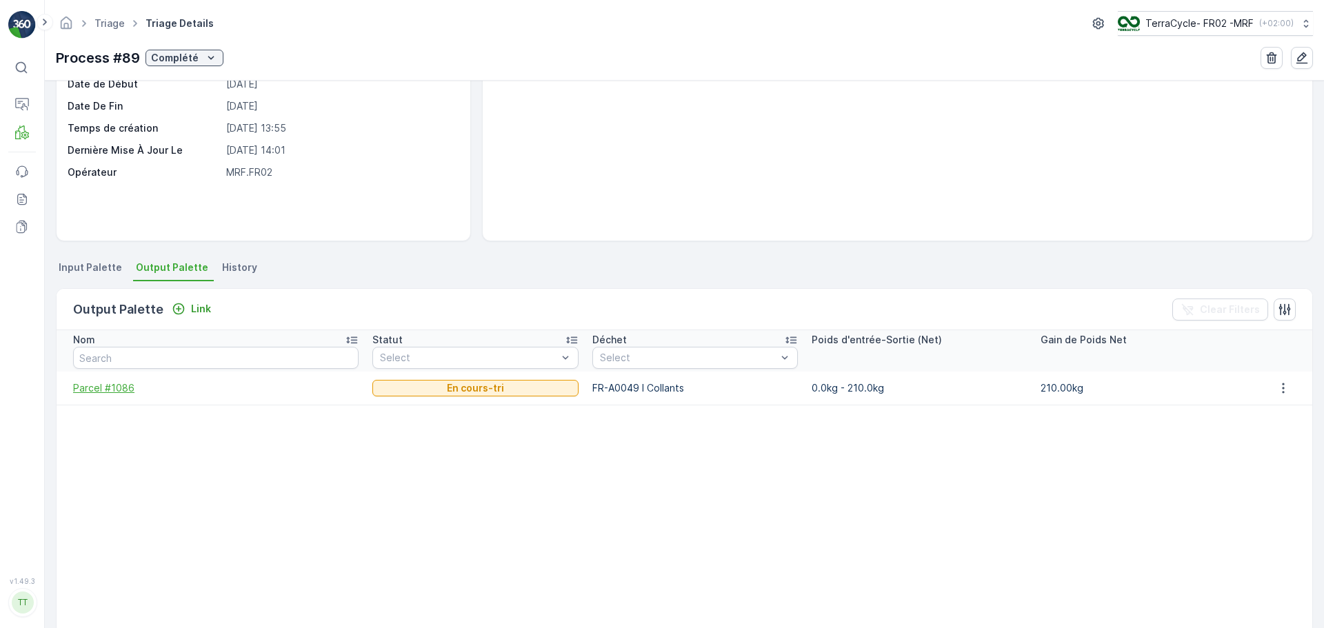
scroll to position [138, 0]
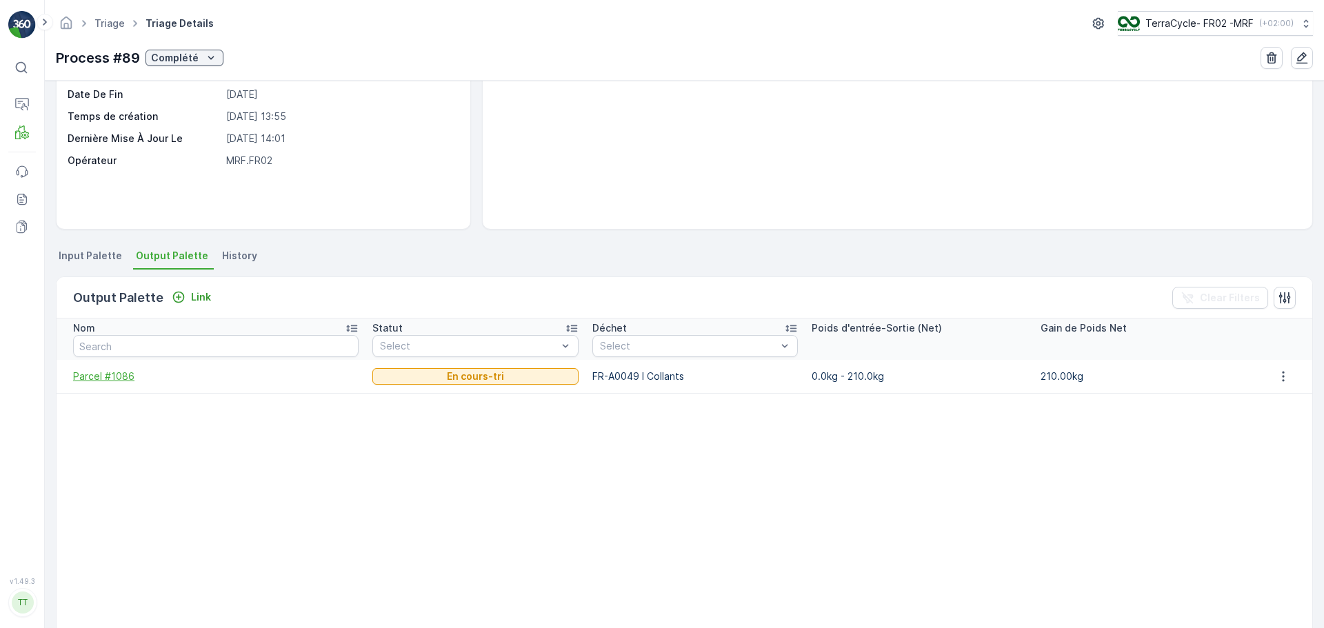
click at [108, 376] on span "Parcel #1086" at bounding box center [216, 377] width 286 height 14
